Goal: Task Accomplishment & Management: Manage account settings

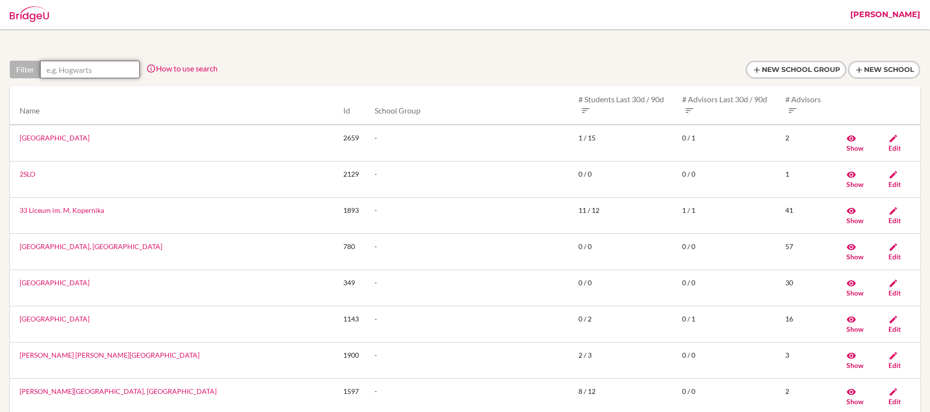
click at [127, 70] on input "text" at bounding box center [90, 70] width 100 height 18
paste input "ODM Global School"
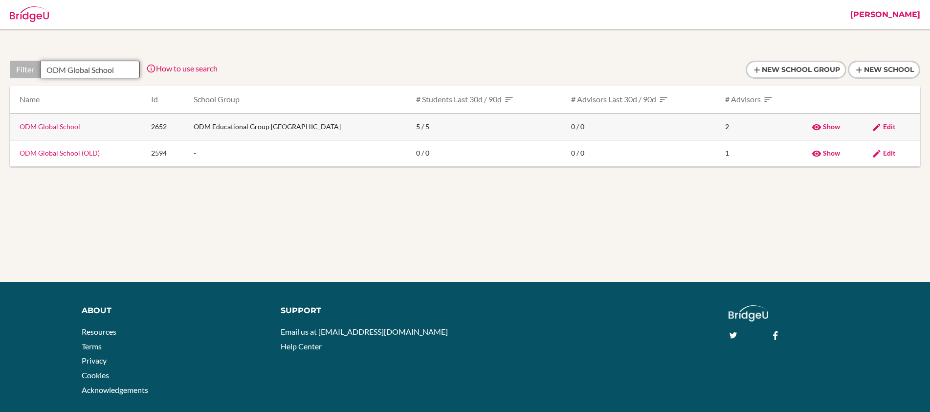
type input "ODM Global School"
click at [888, 126] on span "Edit" at bounding box center [889, 126] width 12 height 8
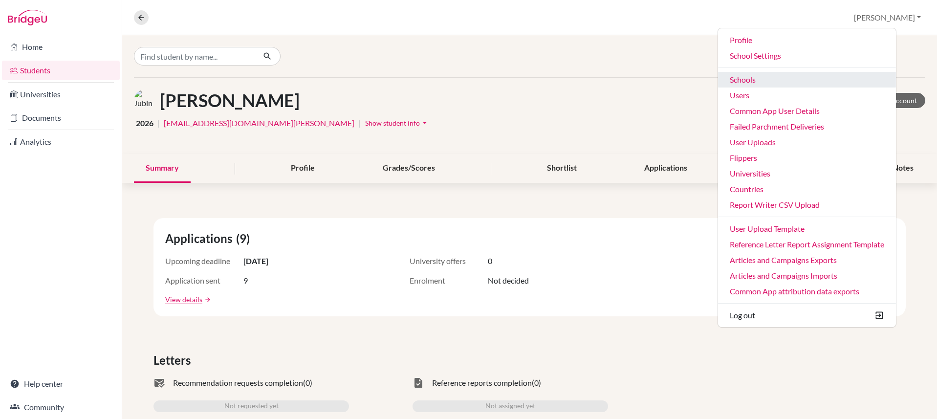
click at [818, 84] on link "Schools" at bounding box center [807, 80] width 178 height 16
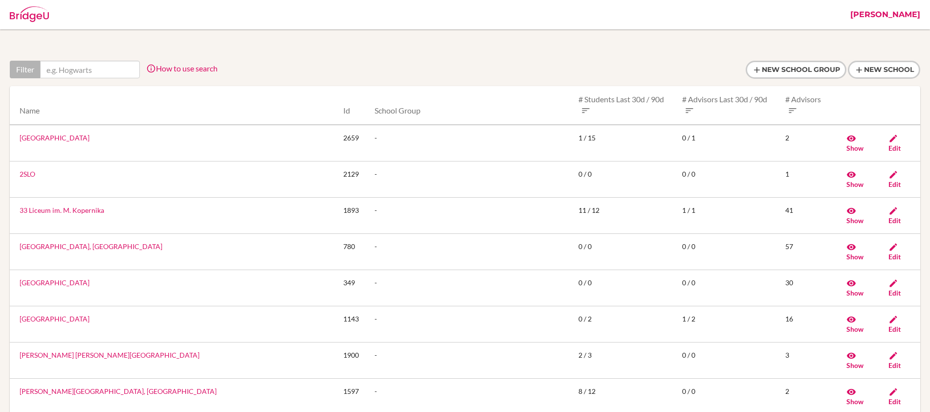
click at [96, 70] on input "text" at bounding box center [90, 70] width 100 height 18
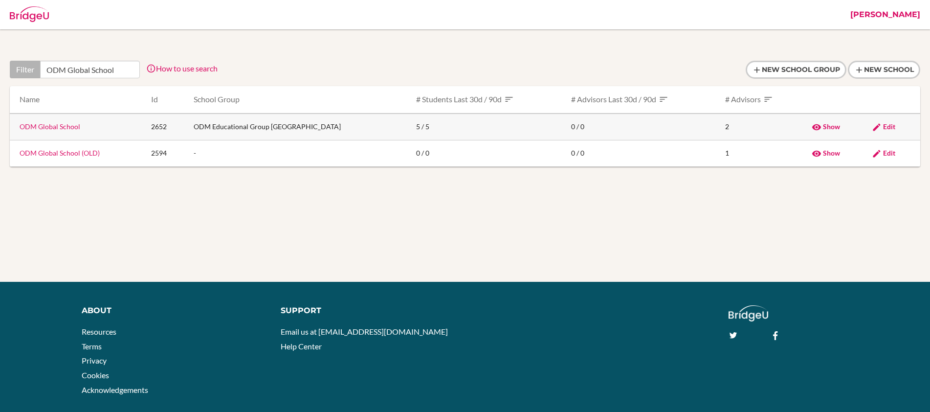
type input "ODM Global School"
click at [883, 127] on span "Edit" at bounding box center [889, 126] width 12 height 8
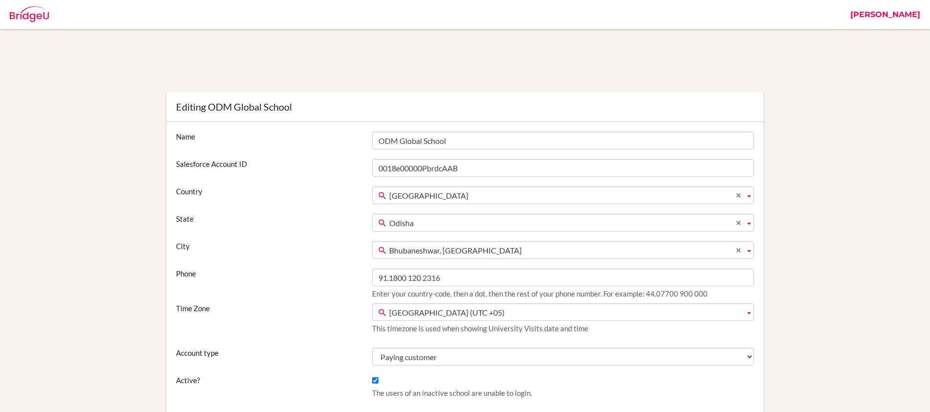
click at [902, 14] on link "[PERSON_NAME]" at bounding box center [885, 14] width 80 height 29
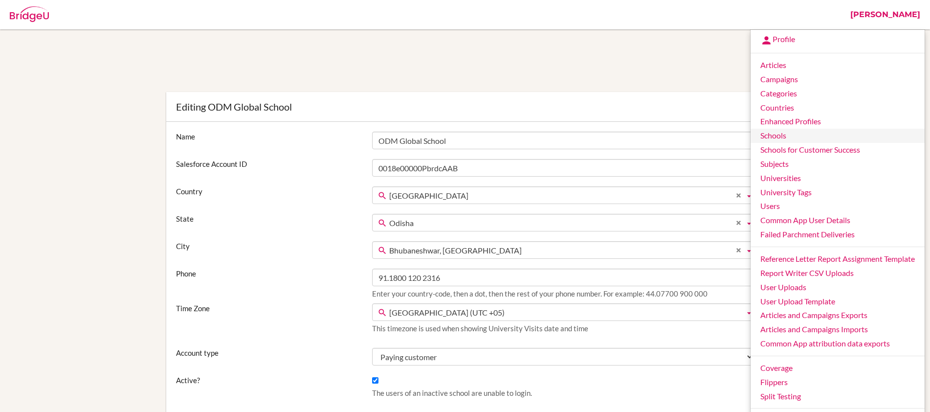
click at [790, 133] on link "Schools" at bounding box center [837, 136] width 174 height 14
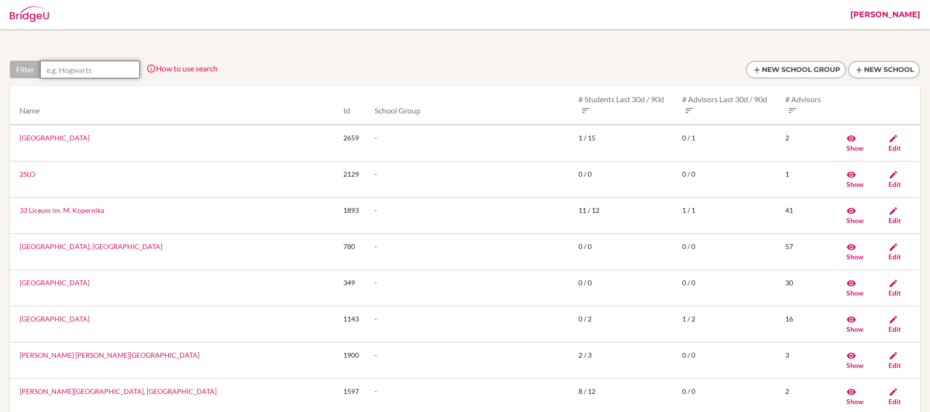
click at [128, 69] on input "text" at bounding box center [90, 70] width 100 height 18
paste input "The Galaxy School"
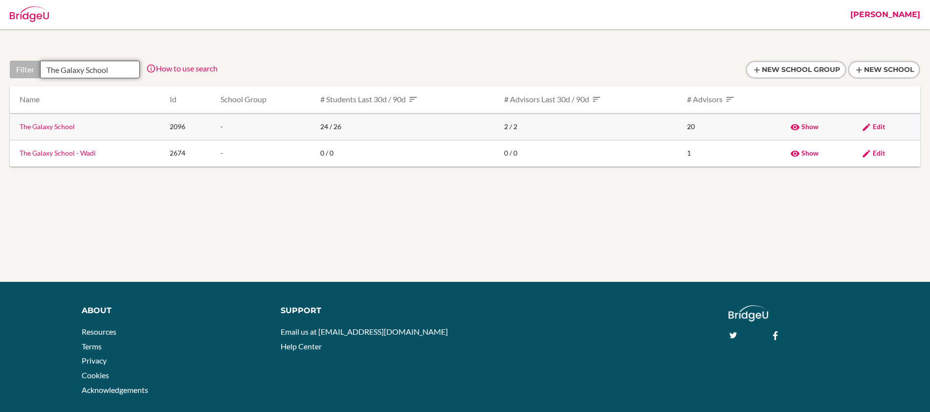
type input "The Galaxy School"
click at [874, 123] on span "Edit" at bounding box center [878, 126] width 12 height 8
click at [45, 129] on link "The Galaxy School" at bounding box center [47, 126] width 55 height 8
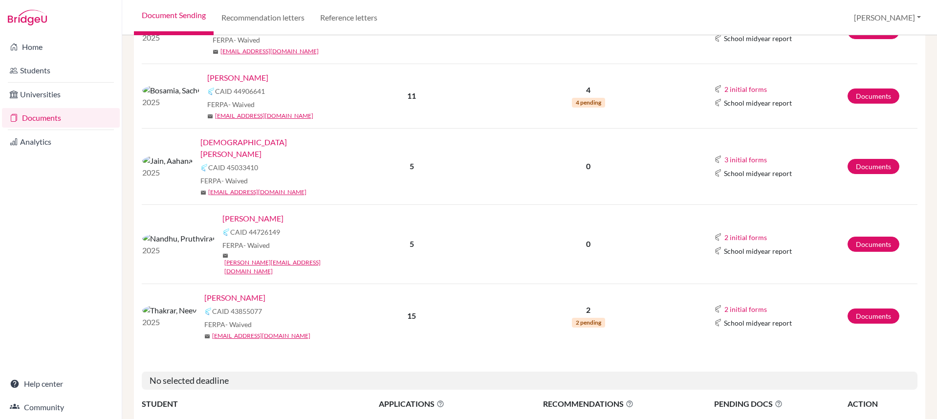
scroll to position [151, 0]
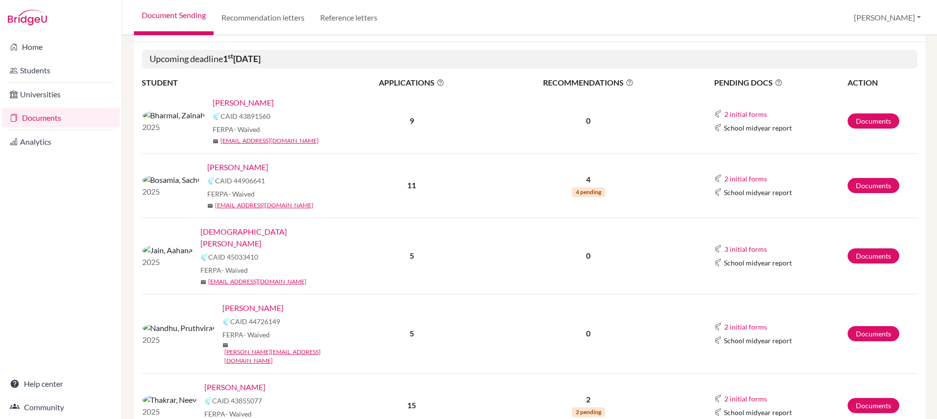
click at [213, 102] on link "[PERSON_NAME]" at bounding box center [243, 103] width 61 height 12
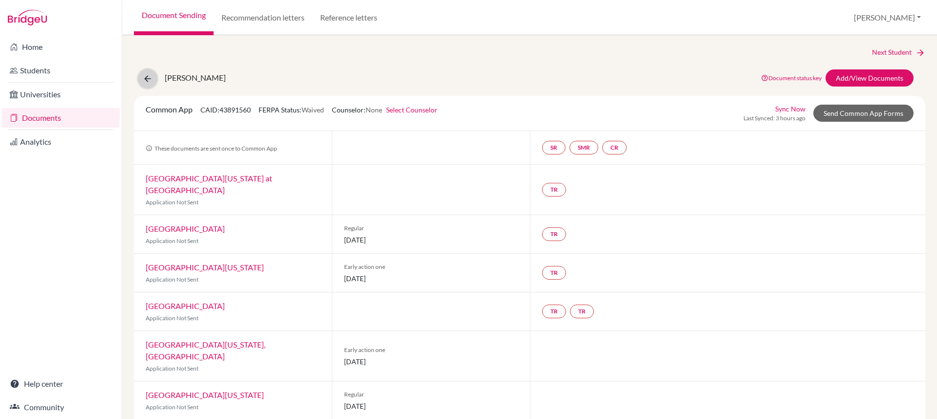
click at [146, 80] on icon at bounding box center [148, 79] width 10 height 10
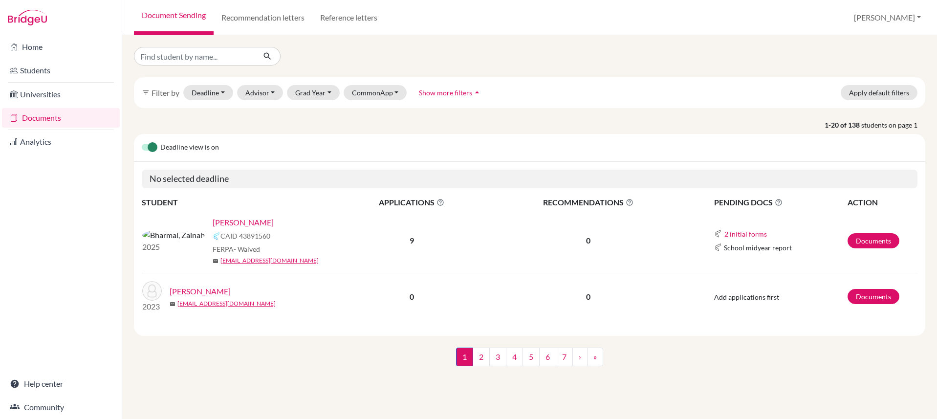
click at [47, 119] on link "Documents" at bounding box center [61, 118] width 118 height 20
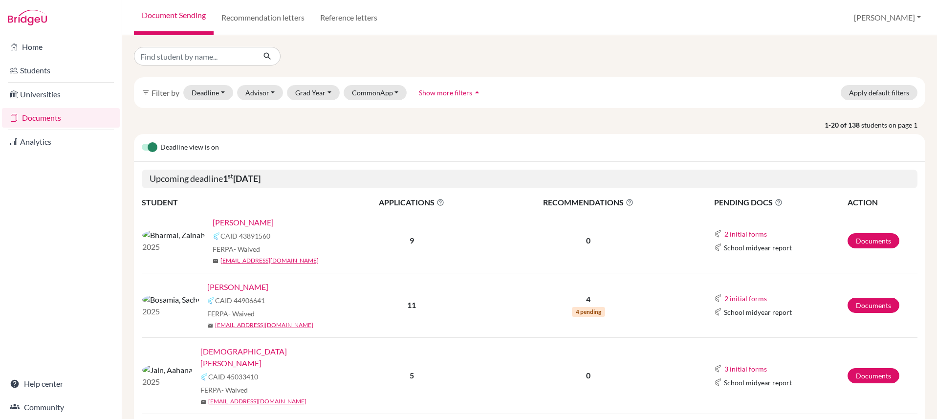
click at [209, 289] on link "[PERSON_NAME]" at bounding box center [237, 287] width 61 height 12
